Goal: Find specific page/section: Find specific page/section

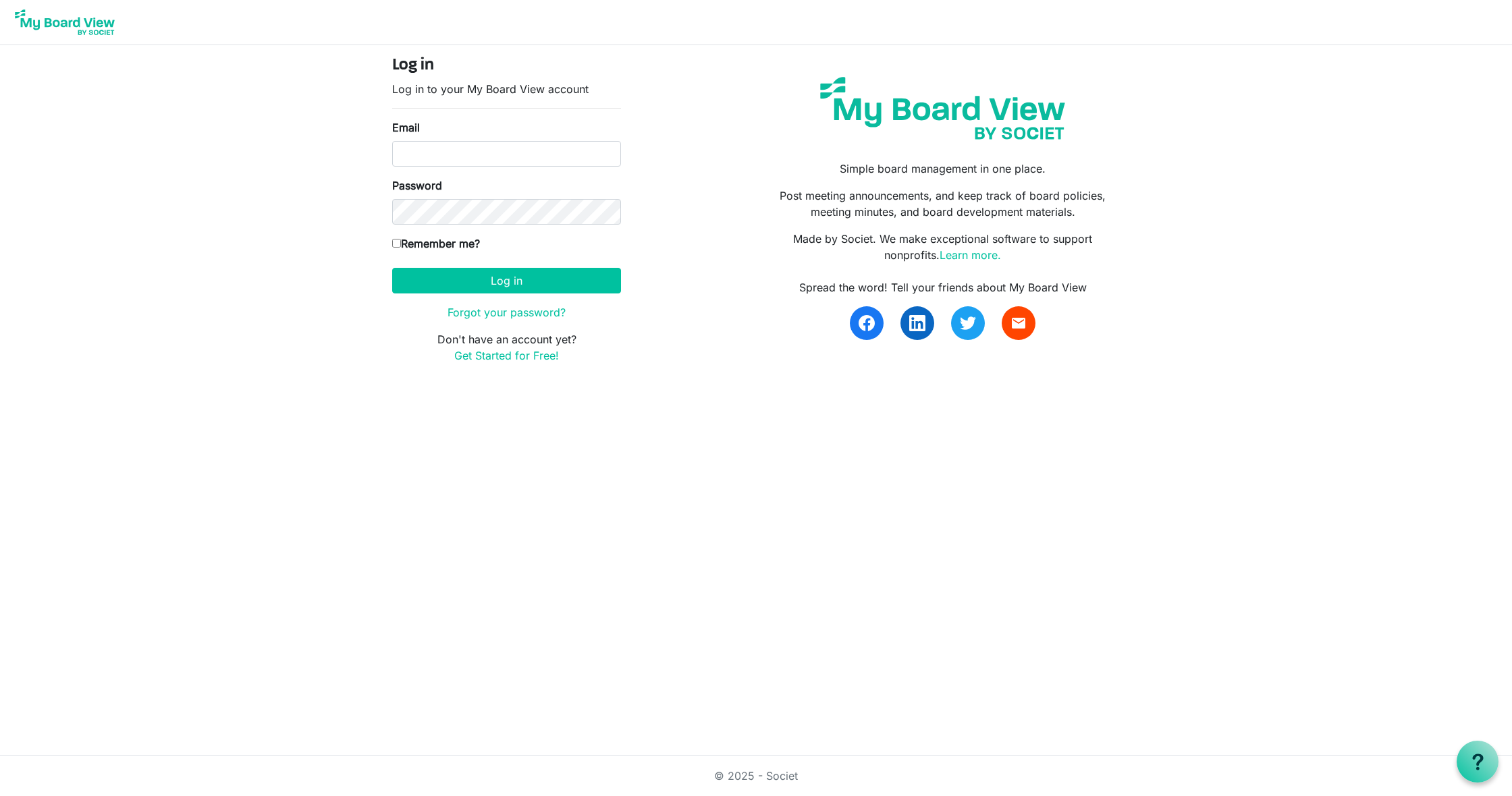
click at [457, 158] on input "Email" at bounding box center [507, 154] width 229 height 26
type input "Topher@angelsofHC.org"
click at [490, 286] on button "Log in" at bounding box center [507, 281] width 229 height 26
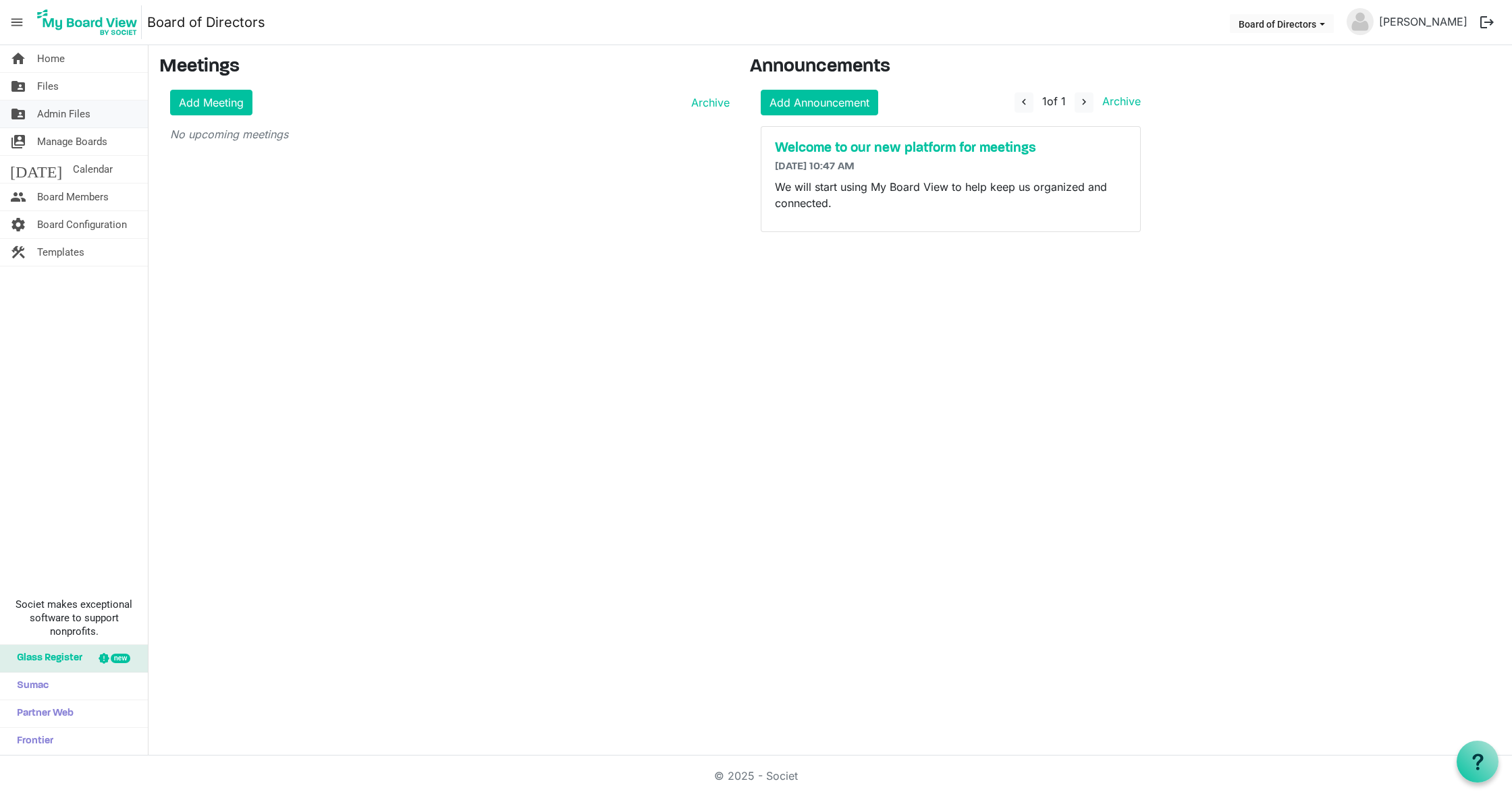
click at [81, 109] on span "Admin Files" at bounding box center [64, 114] width 53 height 27
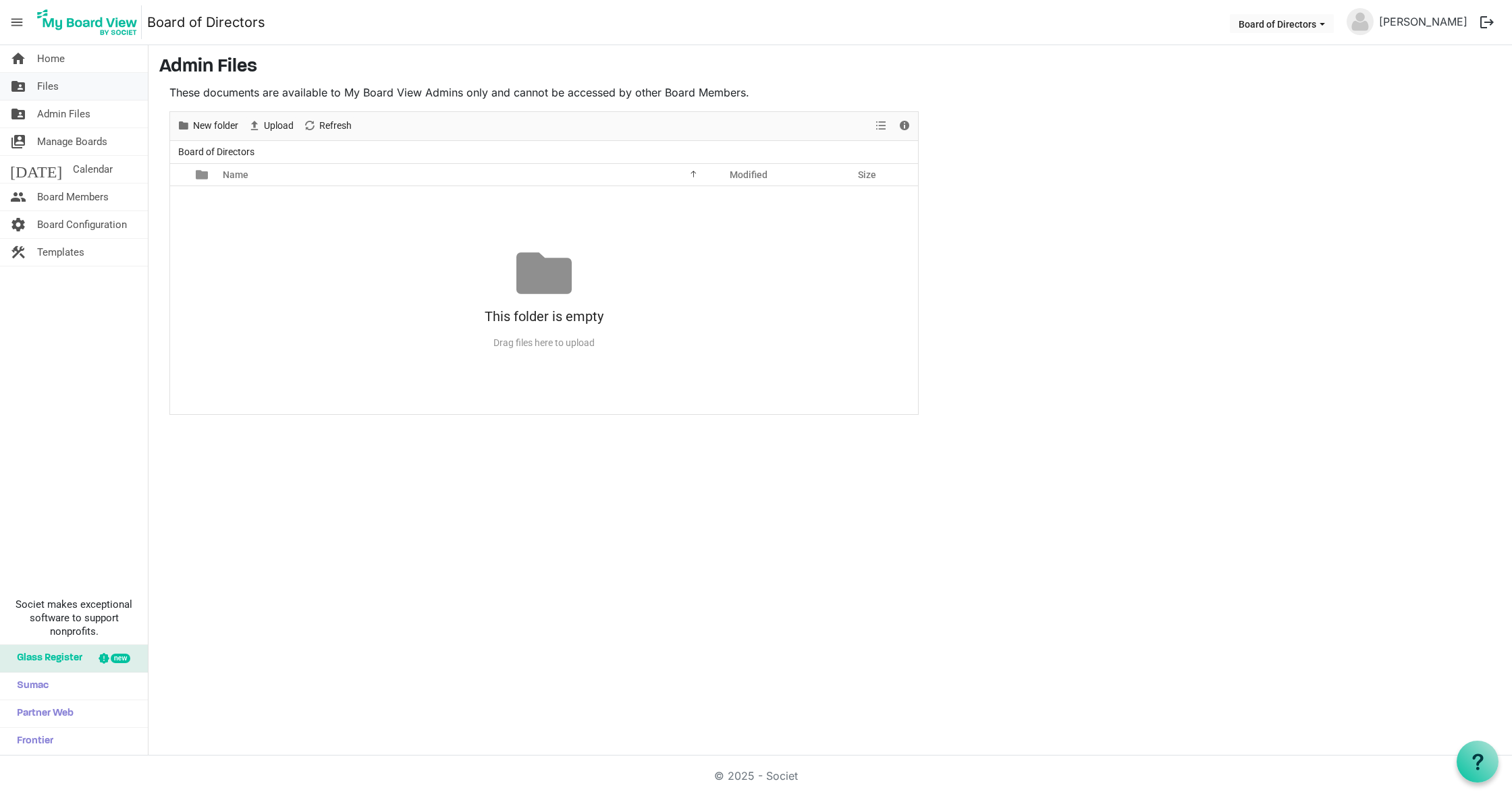
click at [53, 90] on span "Files" at bounding box center [48, 86] width 22 height 27
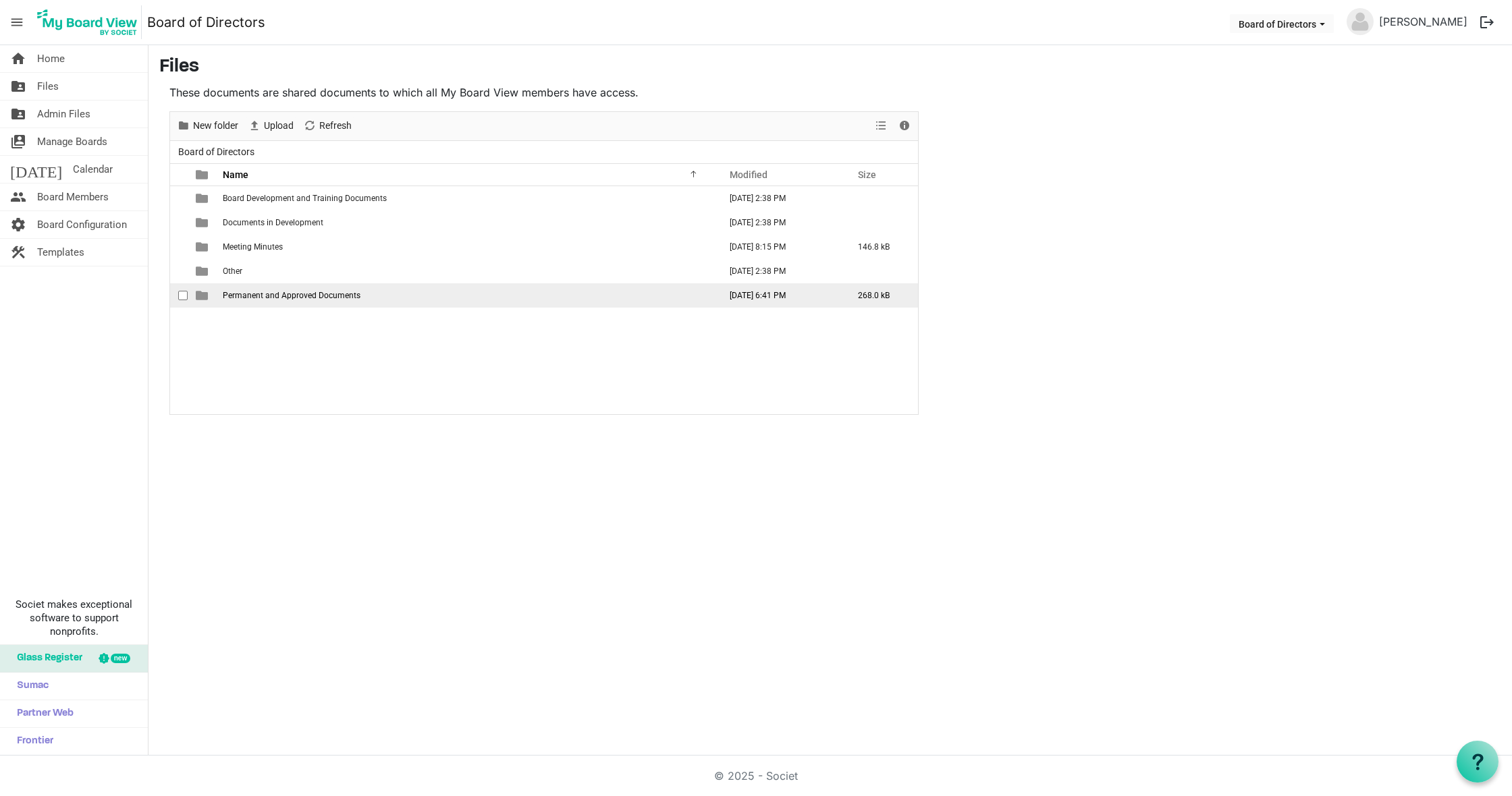
click at [326, 292] on span "Permanent and Approved Documents" at bounding box center [292, 296] width 137 height 10
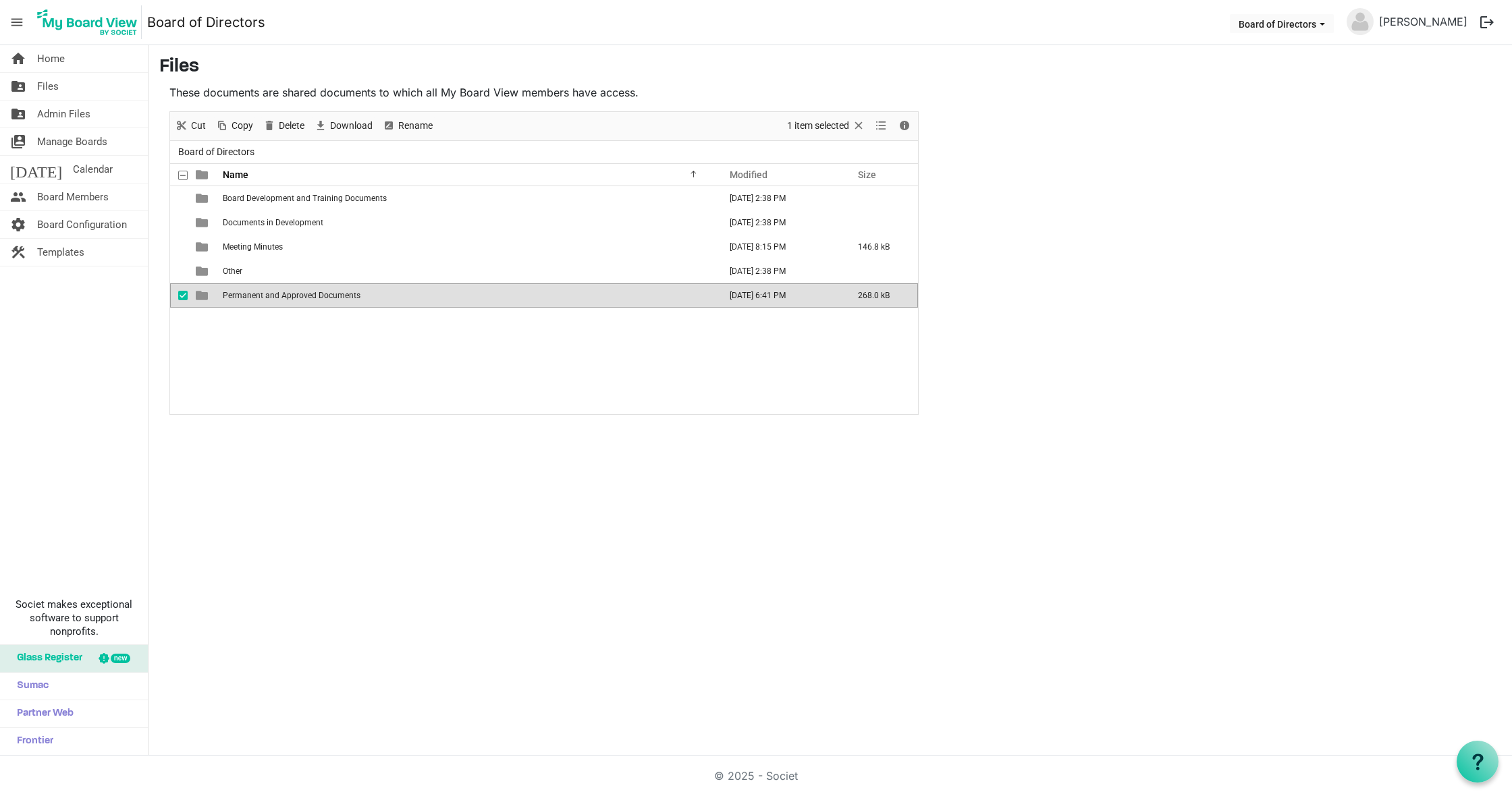
click at [320, 297] on span "Permanent and Approved Documents" at bounding box center [292, 296] width 137 height 10
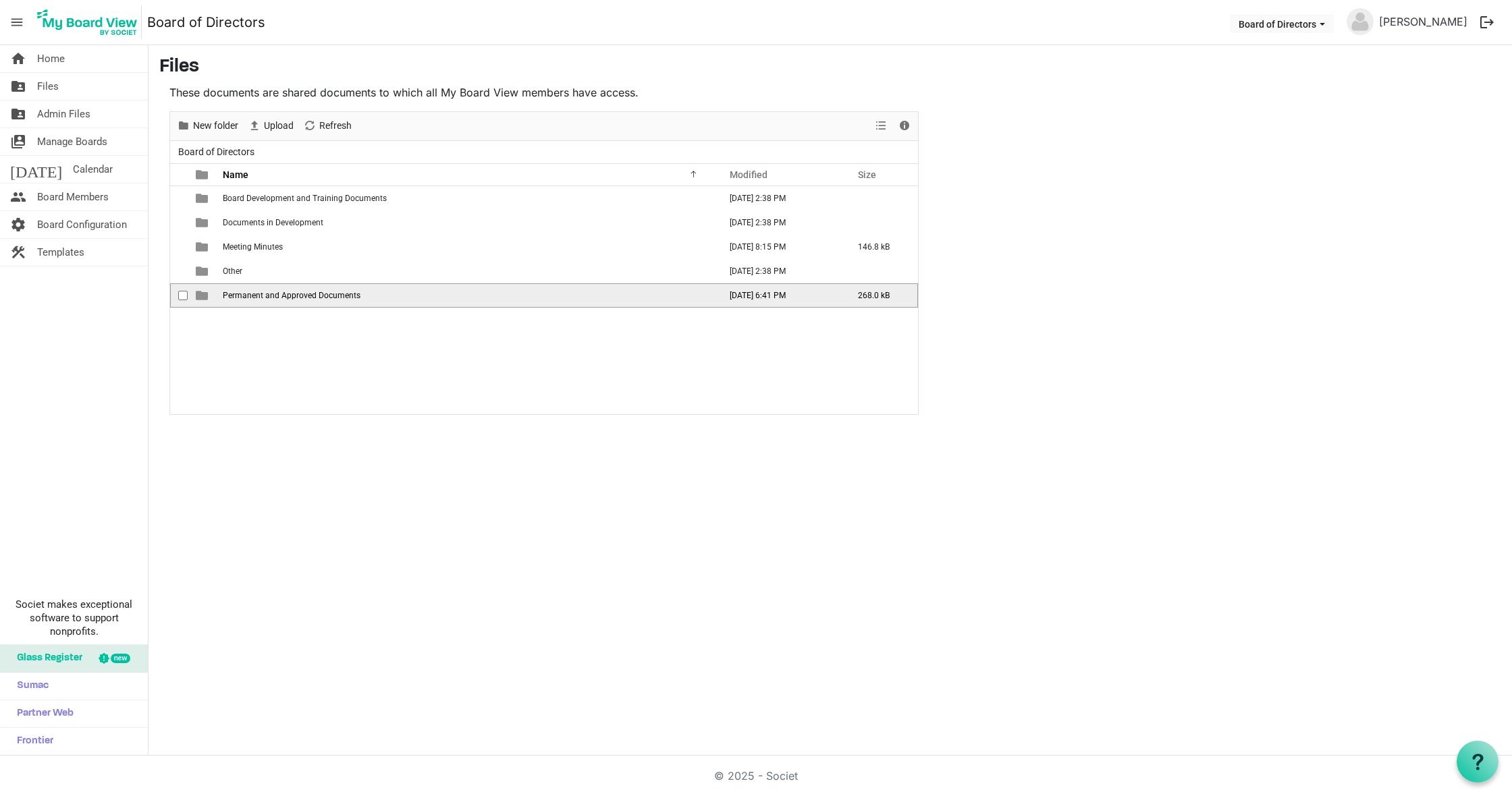
click at [320, 297] on span "Permanent and Approved Documents" at bounding box center [292, 296] width 137 height 10
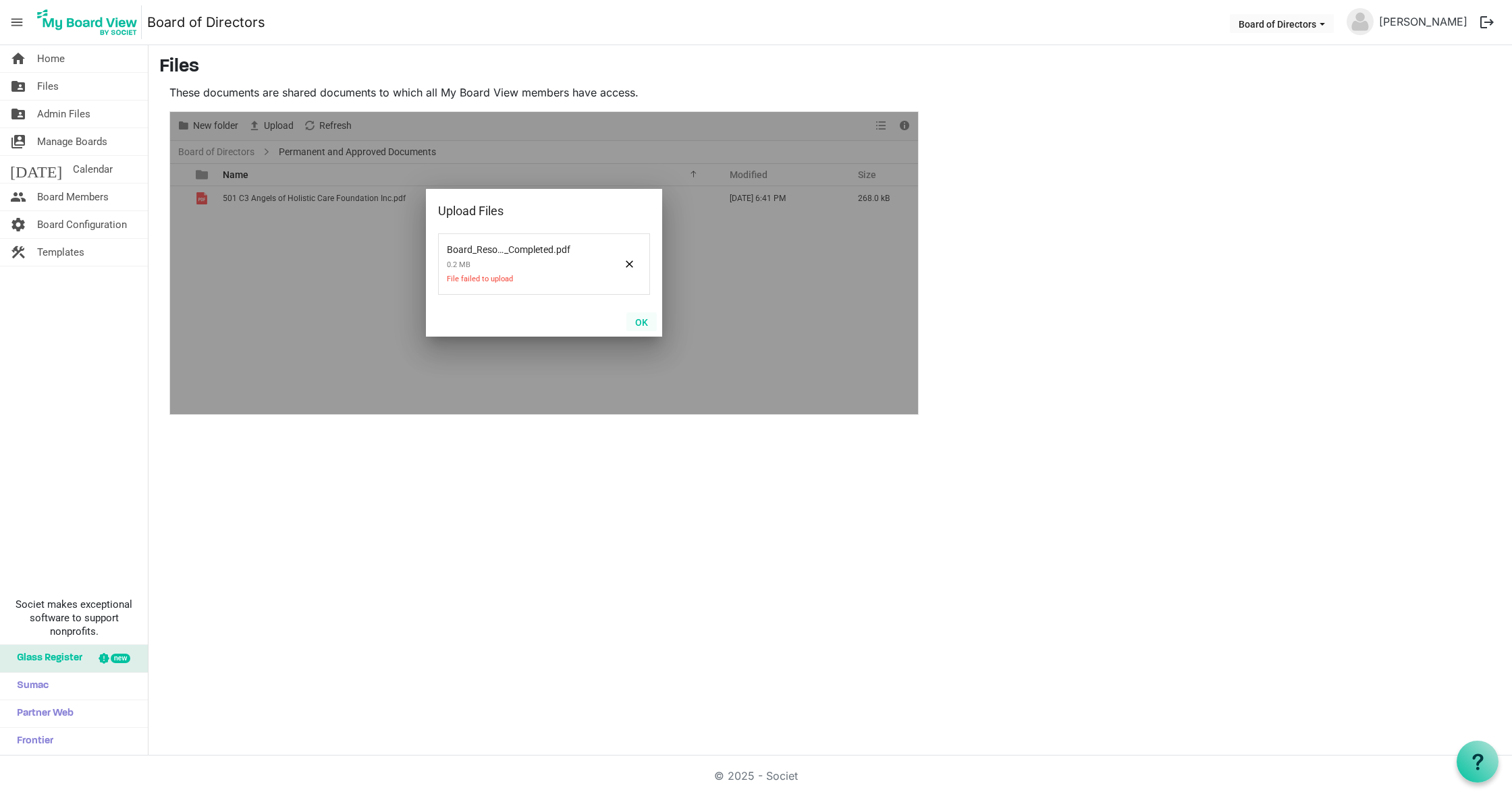
click at [645, 321] on button "OK" at bounding box center [641, 322] width 31 height 19
click at [642, 319] on button "OK" at bounding box center [641, 322] width 31 height 19
click at [649, 326] on button "OK" at bounding box center [641, 322] width 31 height 19
click at [649, 323] on button "OK" at bounding box center [641, 322] width 31 height 19
